Goal: Obtain resource: Download file/media

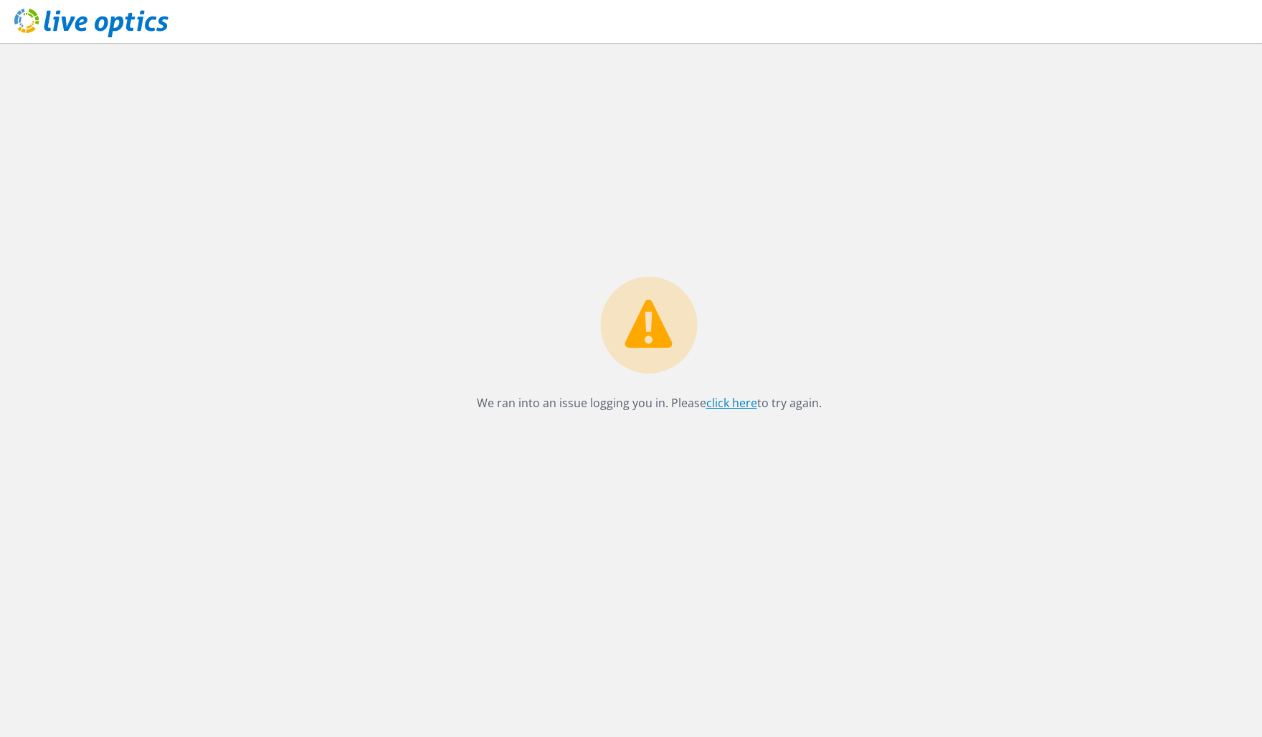
click at [718, 404] on link "click here" at bounding box center [732, 403] width 51 height 16
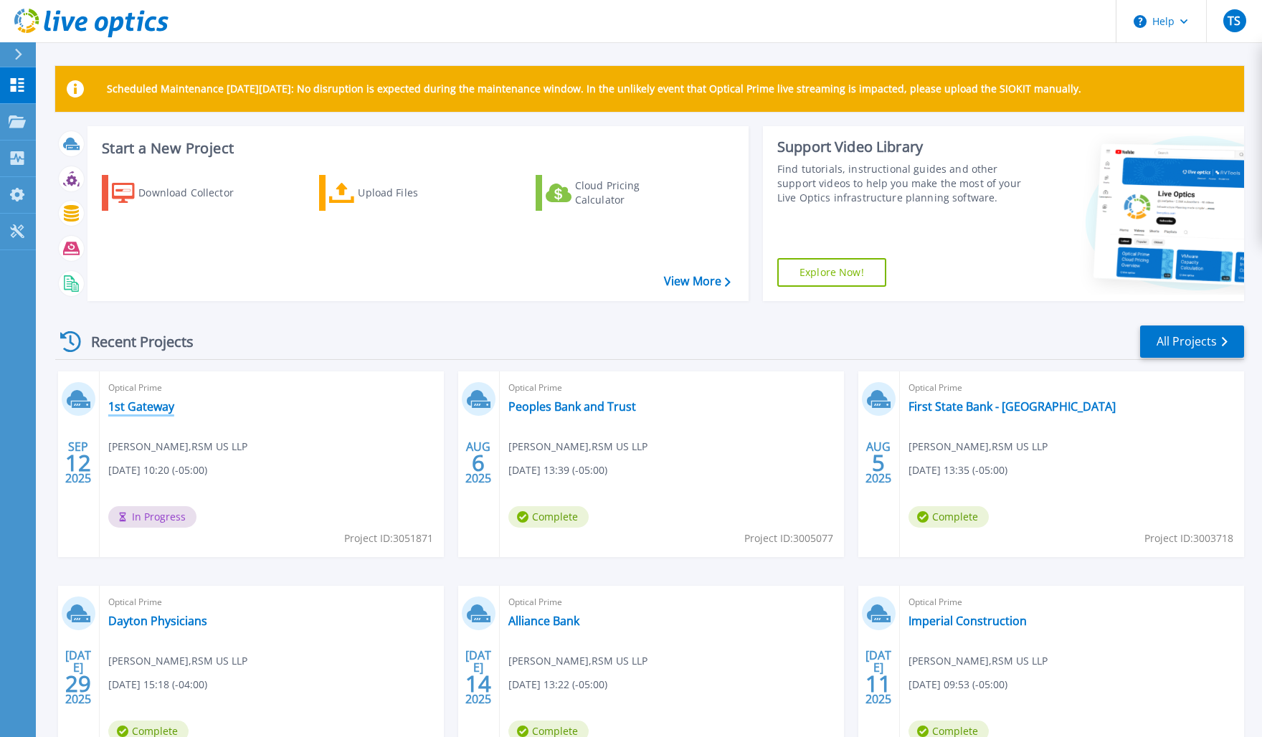
click at [149, 407] on link "1st Gateway" at bounding box center [141, 407] width 66 height 14
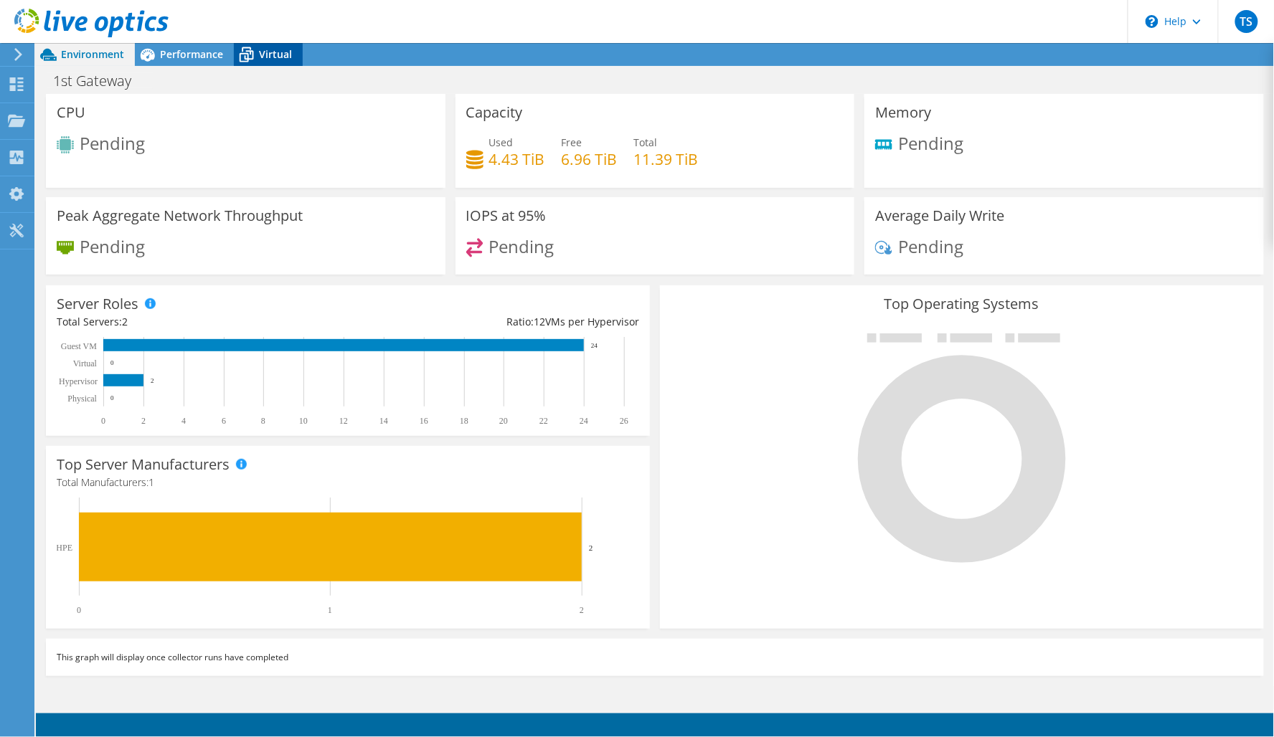
click at [254, 47] on icon at bounding box center [246, 54] width 25 height 25
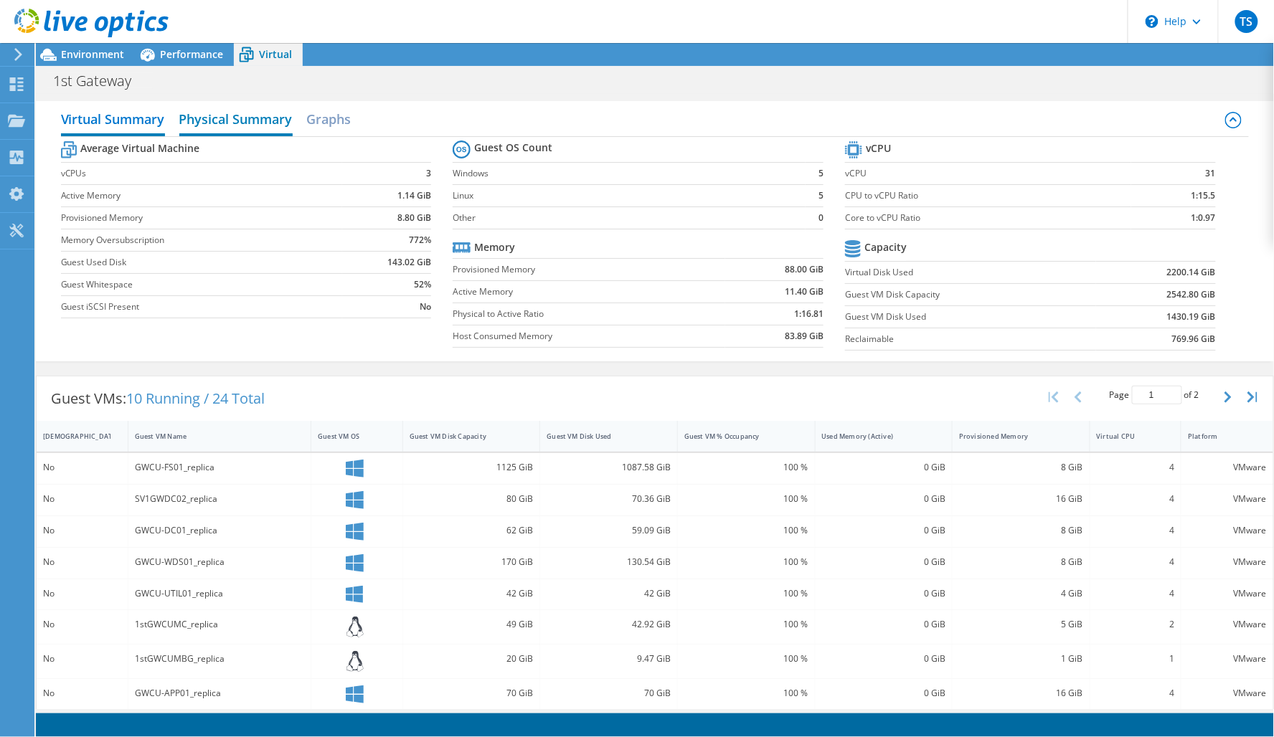
click at [240, 118] on h2 "Physical Summary" at bounding box center [235, 121] width 113 height 32
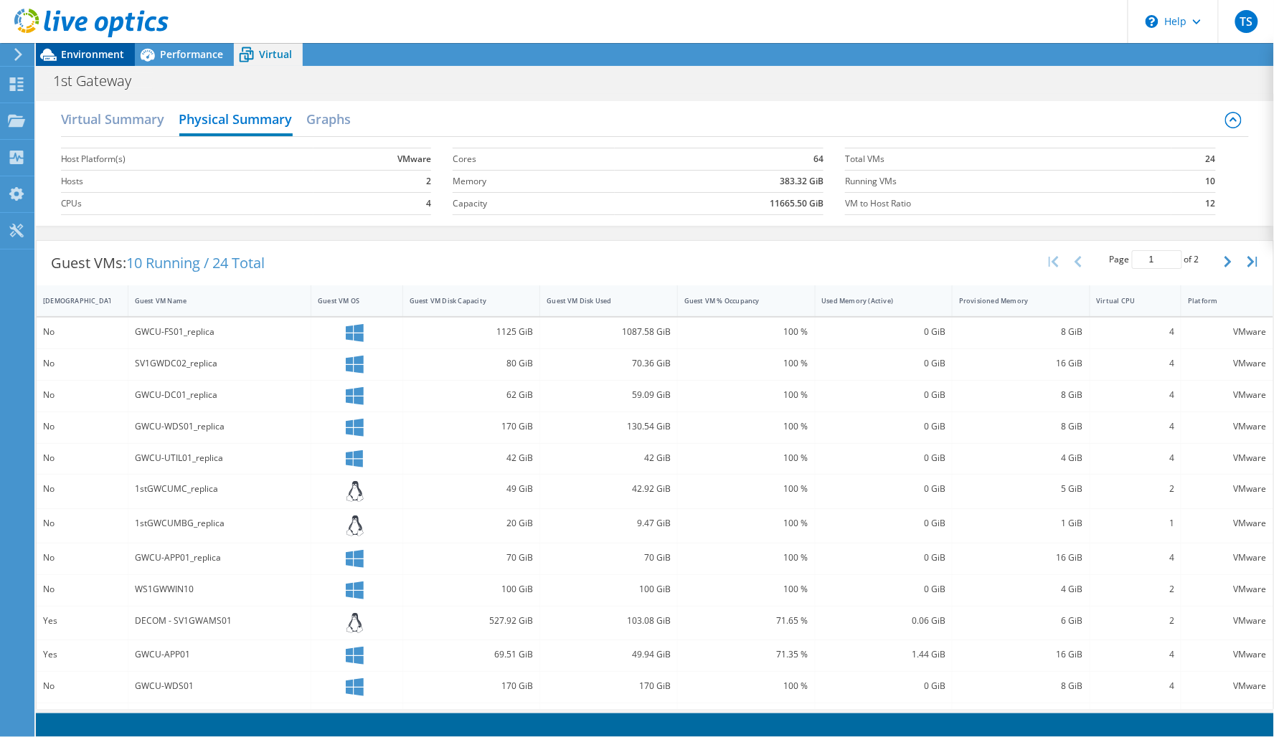
click at [95, 55] on span "Environment" at bounding box center [92, 54] width 63 height 14
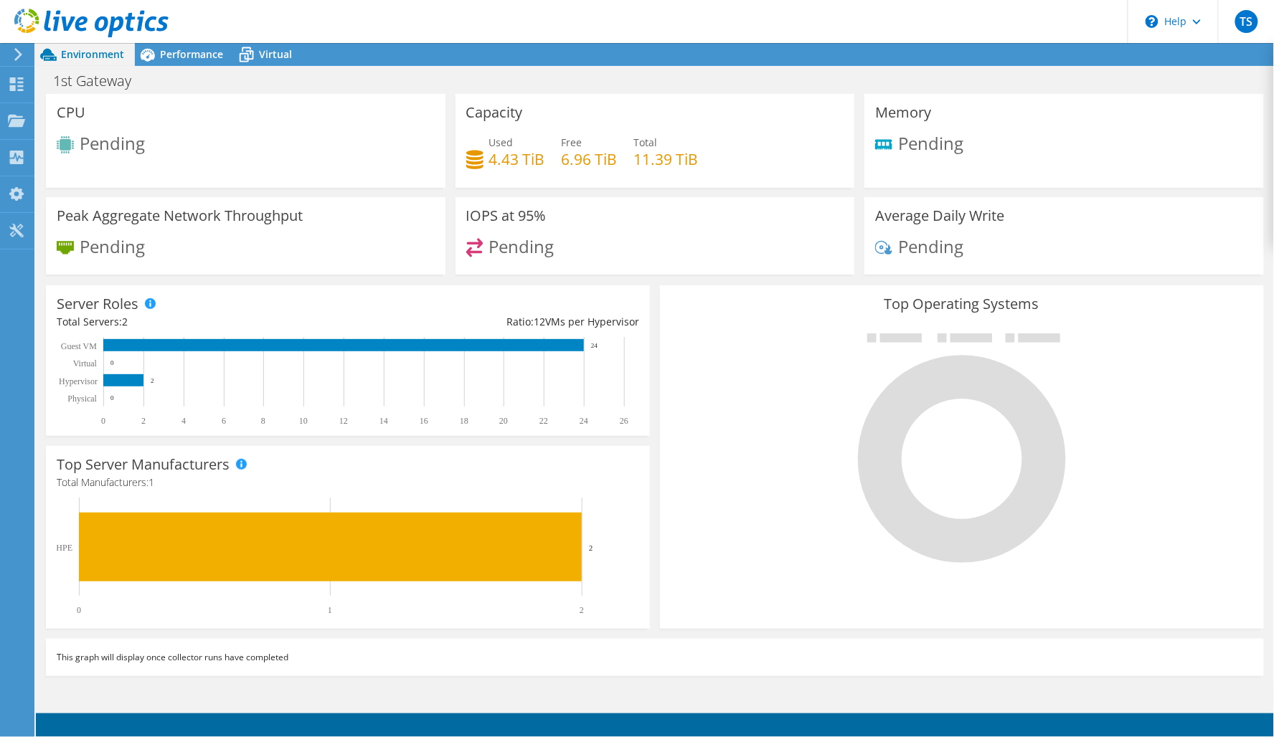
click at [16, 59] on icon at bounding box center [18, 54] width 11 height 13
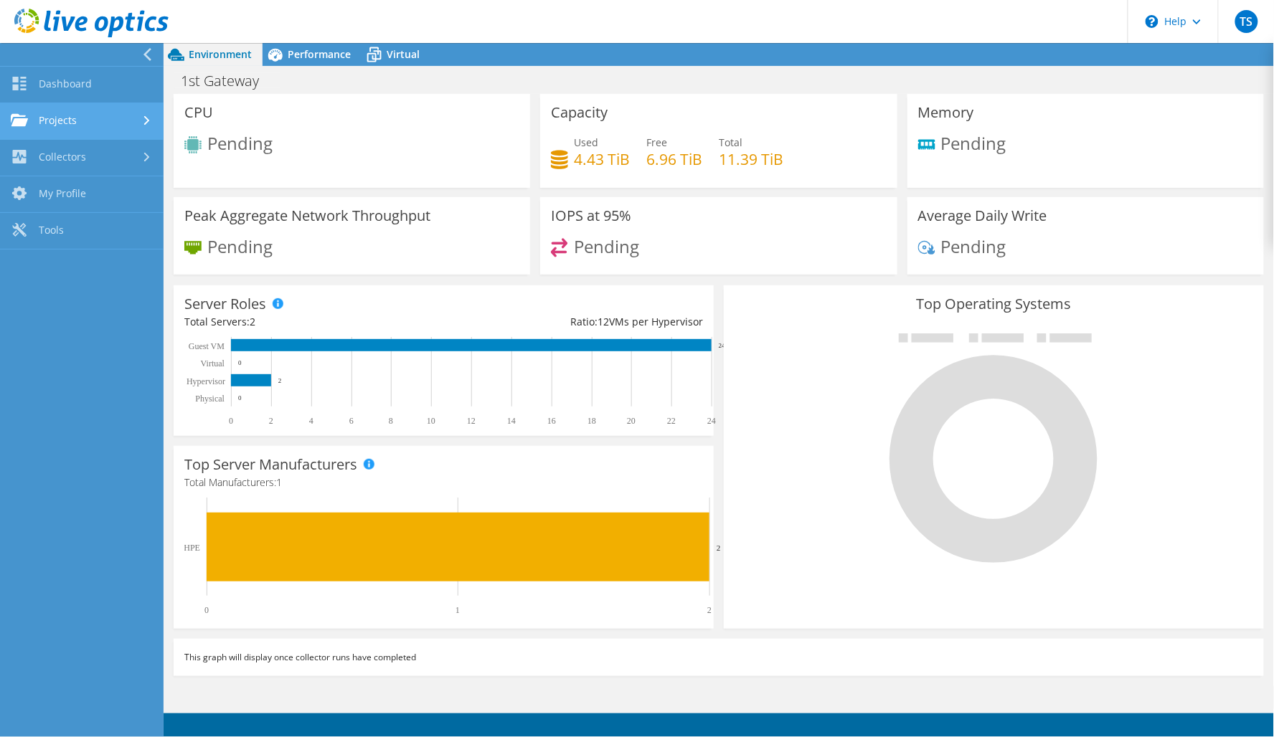
click at [126, 116] on link "Projects" at bounding box center [82, 121] width 164 height 37
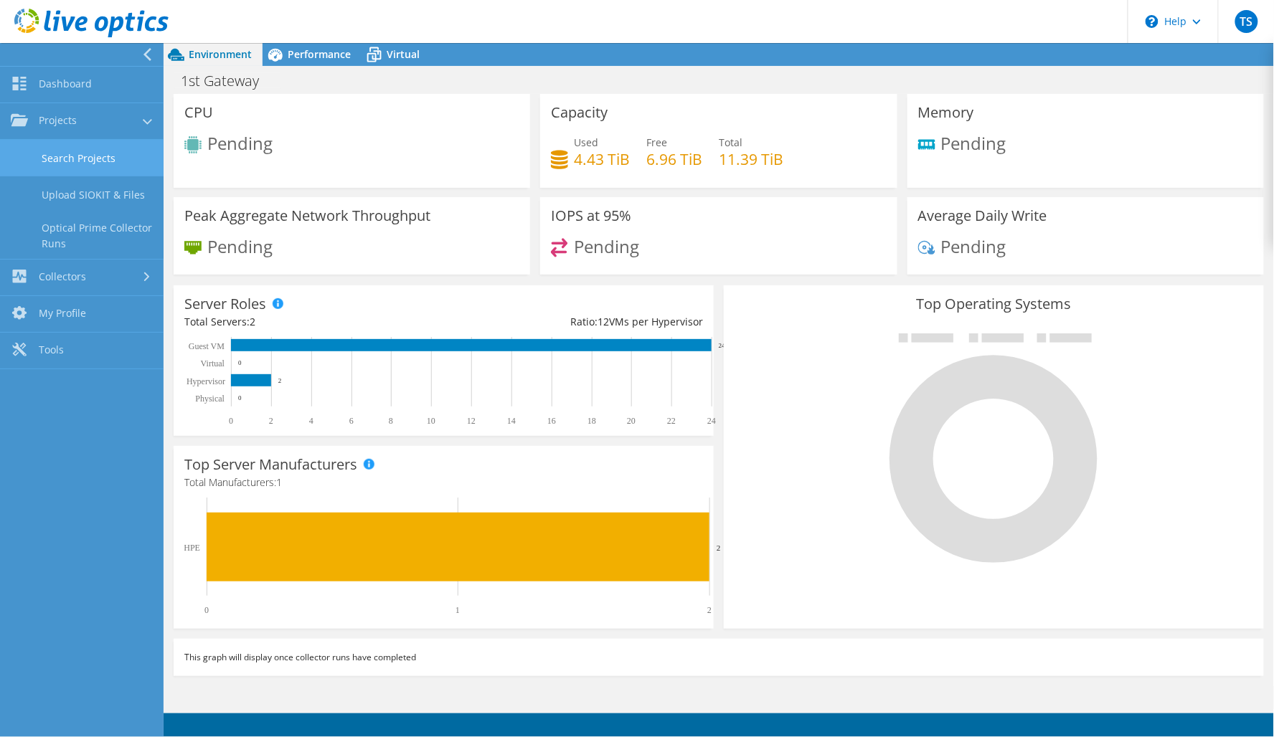
click at [100, 156] on link "Search Projects" at bounding box center [82, 158] width 164 height 37
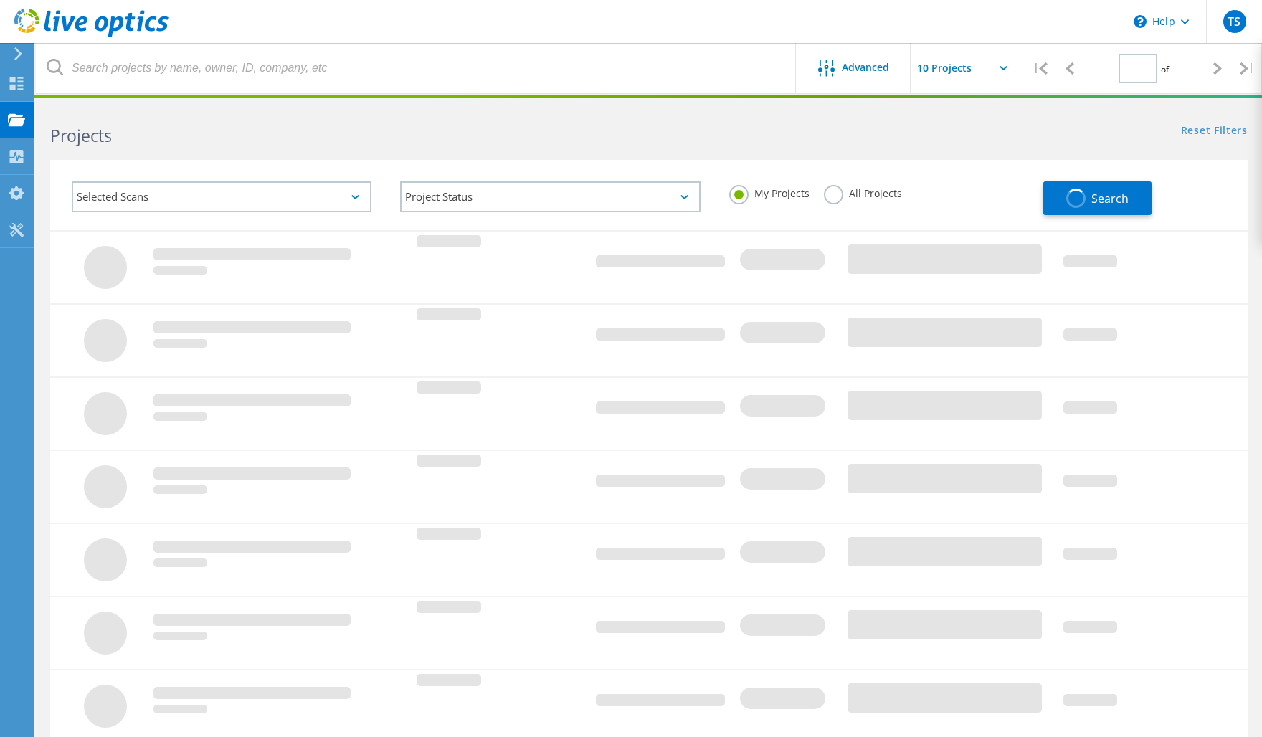
type input "1"
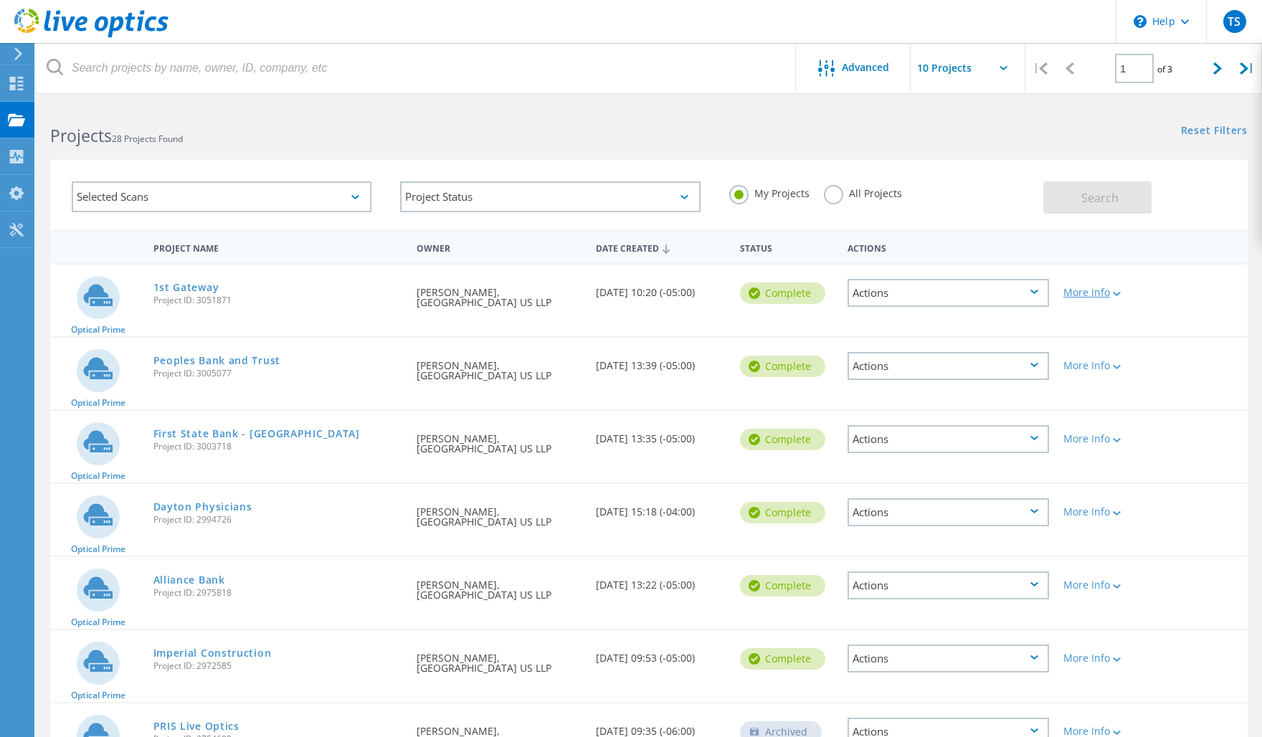
click at [1107, 289] on div "More Info" at bounding box center [1105, 293] width 82 height 10
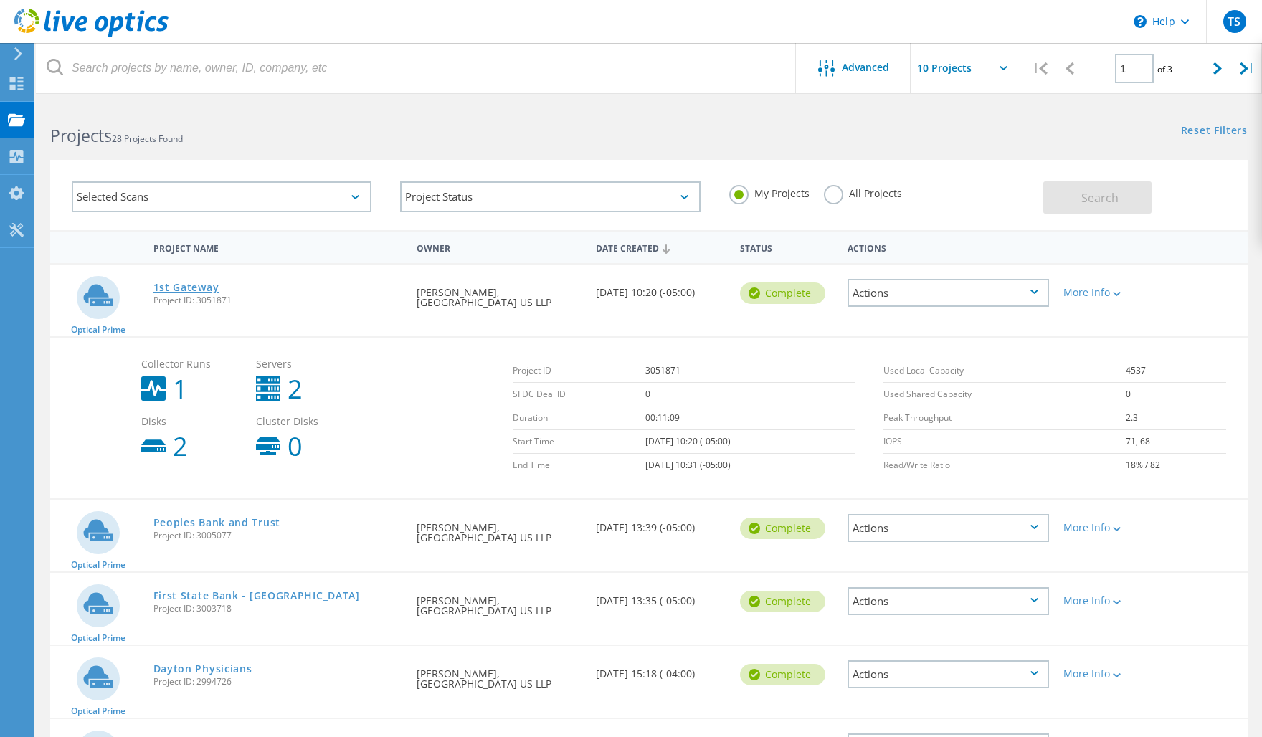
click at [179, 285] on link "1st Gateway" at bounding box center [187, 288] width 66 height 10
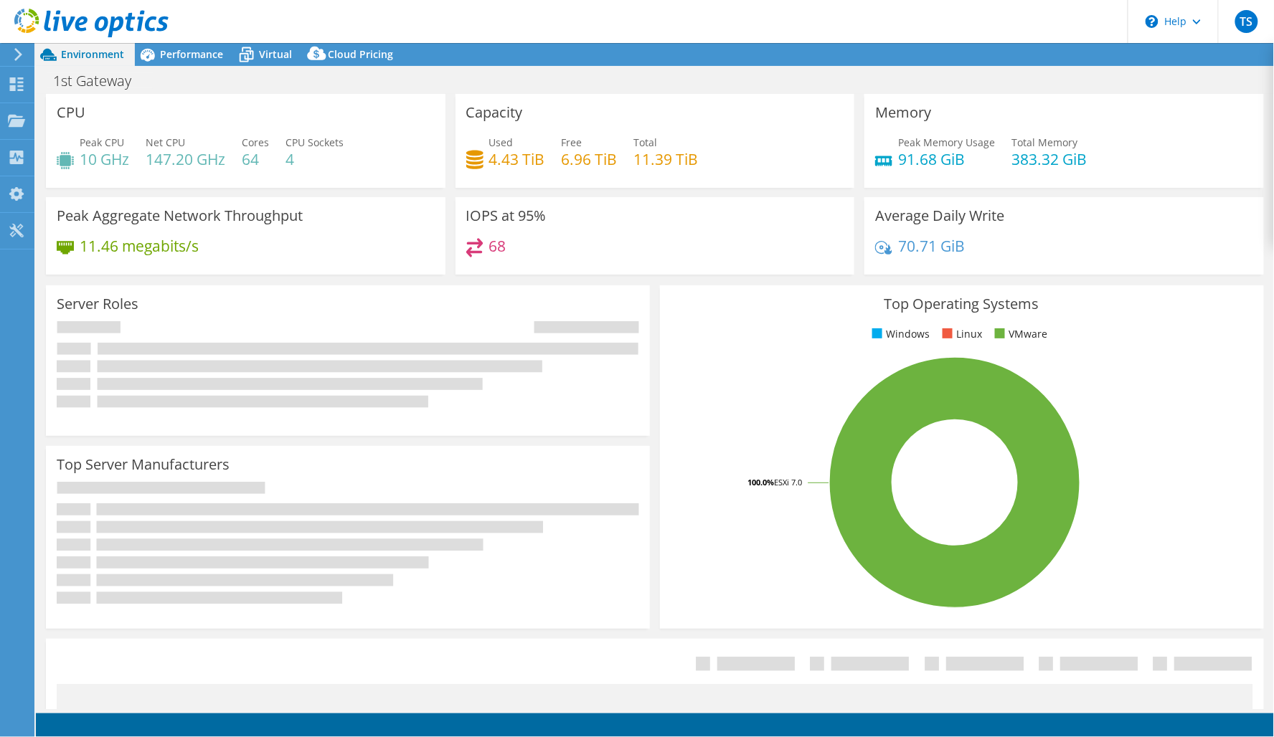
select select "USD"
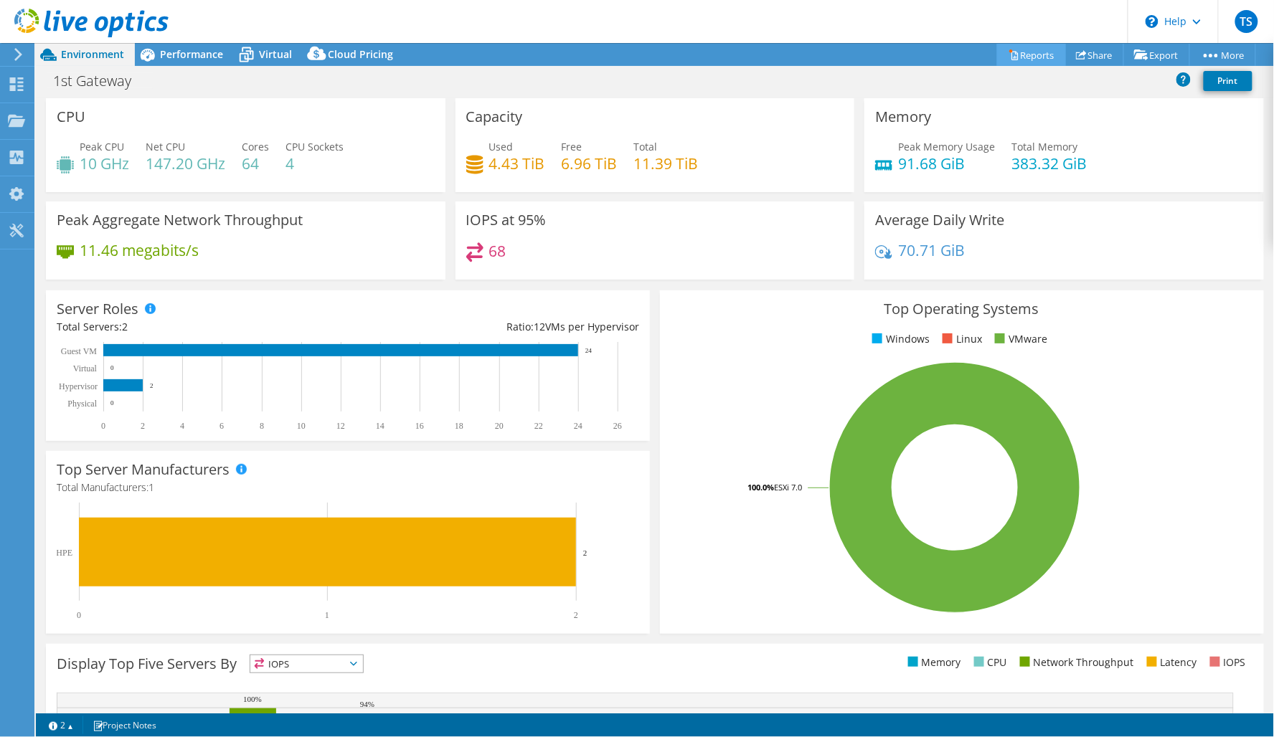
click at [1026, 55] on link "Reports" at bounding box center [1031, 55] width 69 height 22
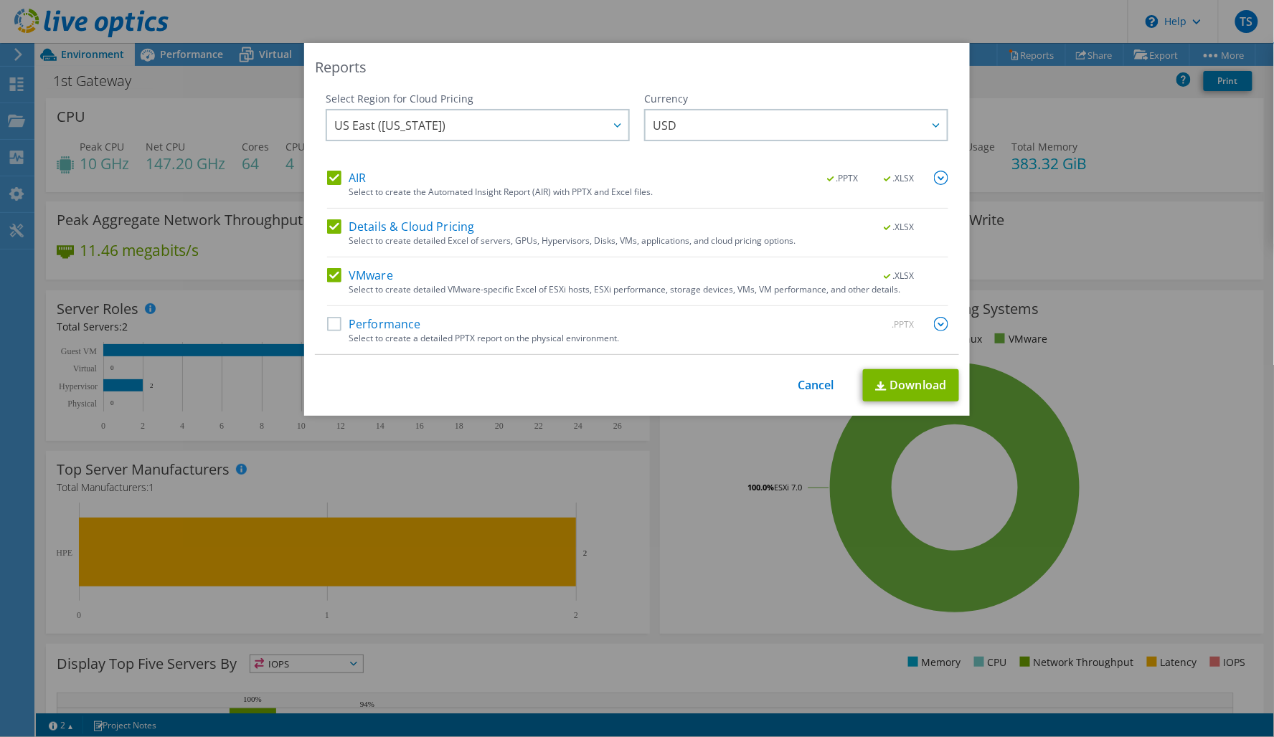
click at [328, 181] on label "AIR" at bounding box center [346, 178] width 39 height 14
click at [0, 0] on input "AIR" at bounding box center [0, 0] width 0 height 0
click at [327, 222] on label "Details & Cloud Pricing" at bounding box center [401, 226] width 148 height 14
click at [0, 0] on input "Details & Cloud Pricing" at bounding box center [0, 0] width 0 height 0
click at [912, 382] on link "Download" at bounding box center [911, 385] width 96 height 32
